Goal: Task Accomplishment & Management: Use online tool/utility

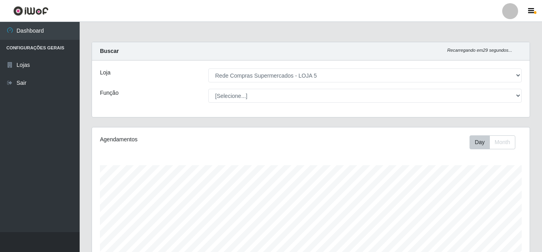
select select "397"
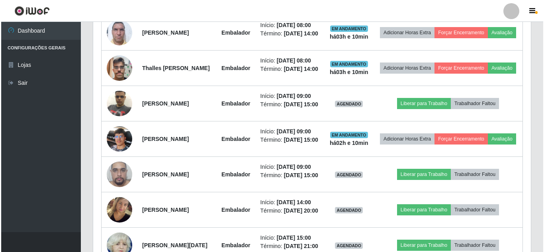
scroll to position [165, 438]
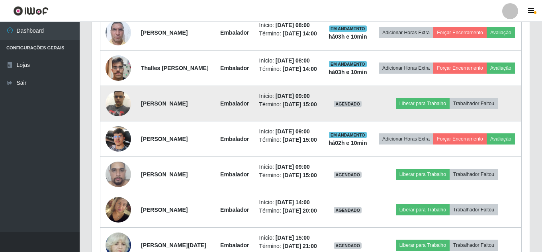
click at [117, 120] on img at bounding box center [118, 103] width 25 height 34
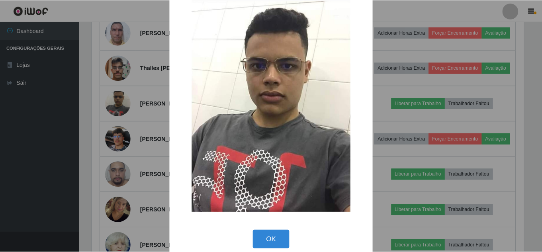
scroll to position [29, 0]
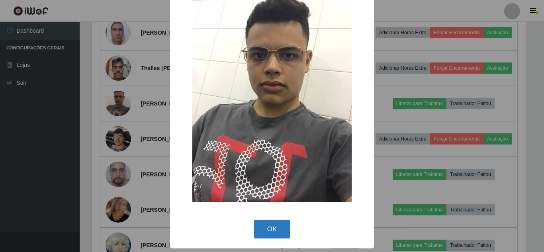
click at [286, 223] on button "OK" at bounding box center [272, 229] width 37 height 19
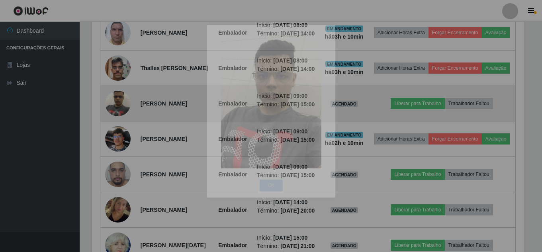
scroll to position [165, 438]
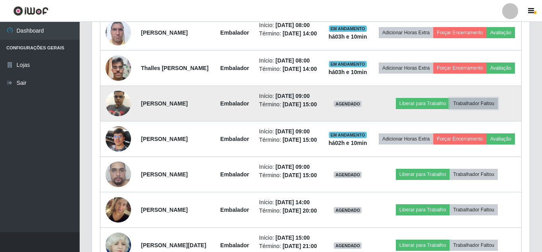
click at [473, 109] on button "Trabalhador Faltou" at bounding box center [474, 103] width 48 height 11
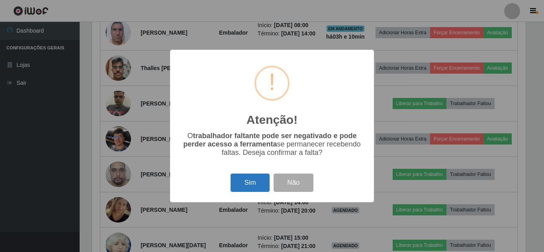
click at [254, 182] on button "Sim" at bounding box center [250, 183] width 39 height 19
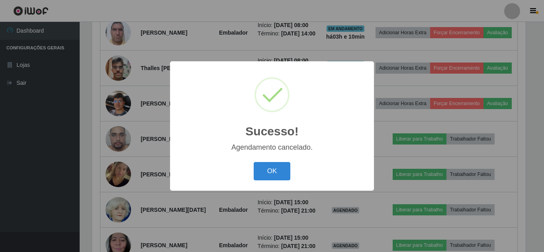
click at [254, 162] on button "OK" at bounding box center [272, 171] width 37 height 19
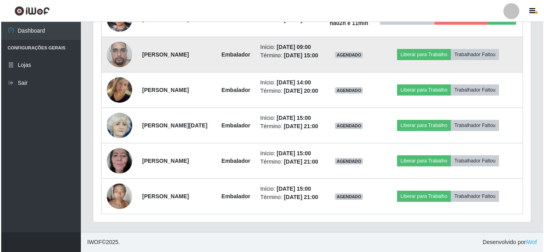
scroll to position [454, 0]
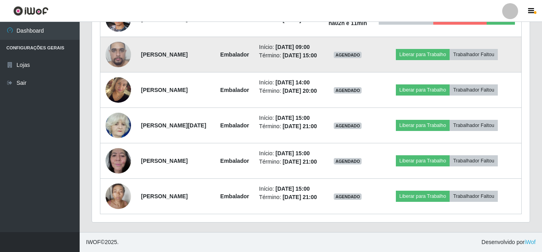
click at [120, 71] on img at bounding box center [118, 54] width 25 height 45
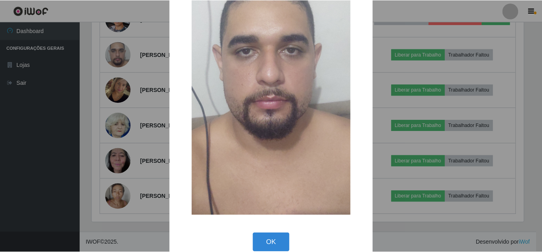
scroll to position [101, 0]
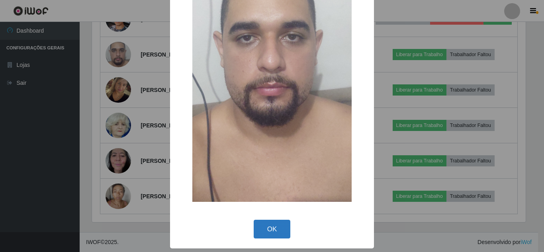
click at [263, 233] on button "OK" at bounding box center [272, 229] width 37 height 19
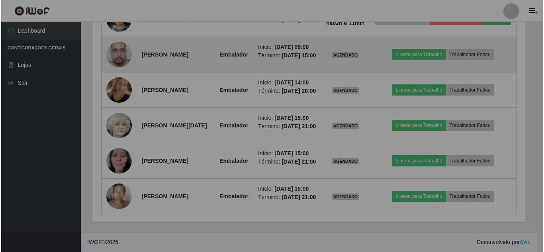
scroll to position [165, 438]
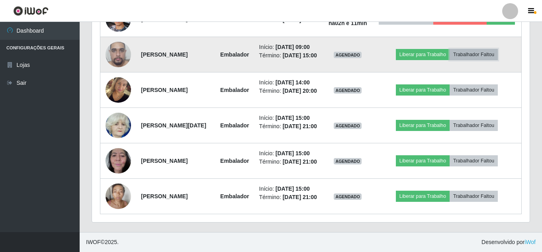
click at [489, 60] on button "Trabalhador Faltou" at bounding box center [474, 54] width 48 height 11
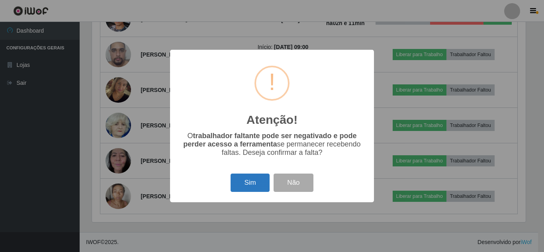
click at [261, 179] on button "Sim" at bounding box center [250, 183] width 39 height 19
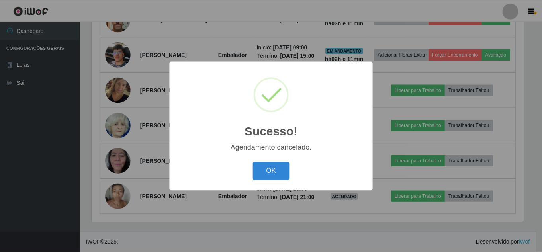
scroll to position [425, 0]
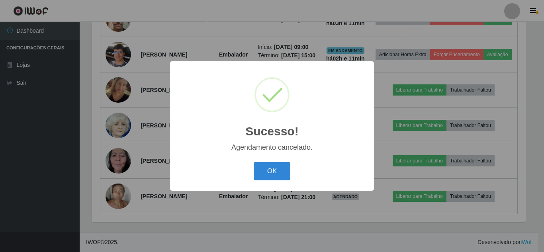
click at [254, 162] on button "OK" at bounding box center [272, 171] width 37 height 19
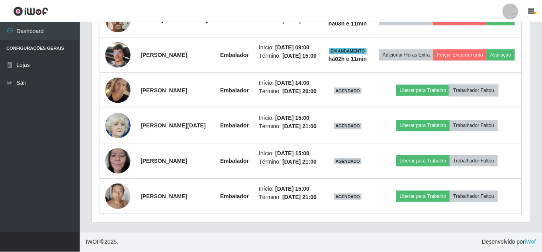
scroll to position [0, 0]
